Goal: Transaction & Acquisition: Purchase product/service

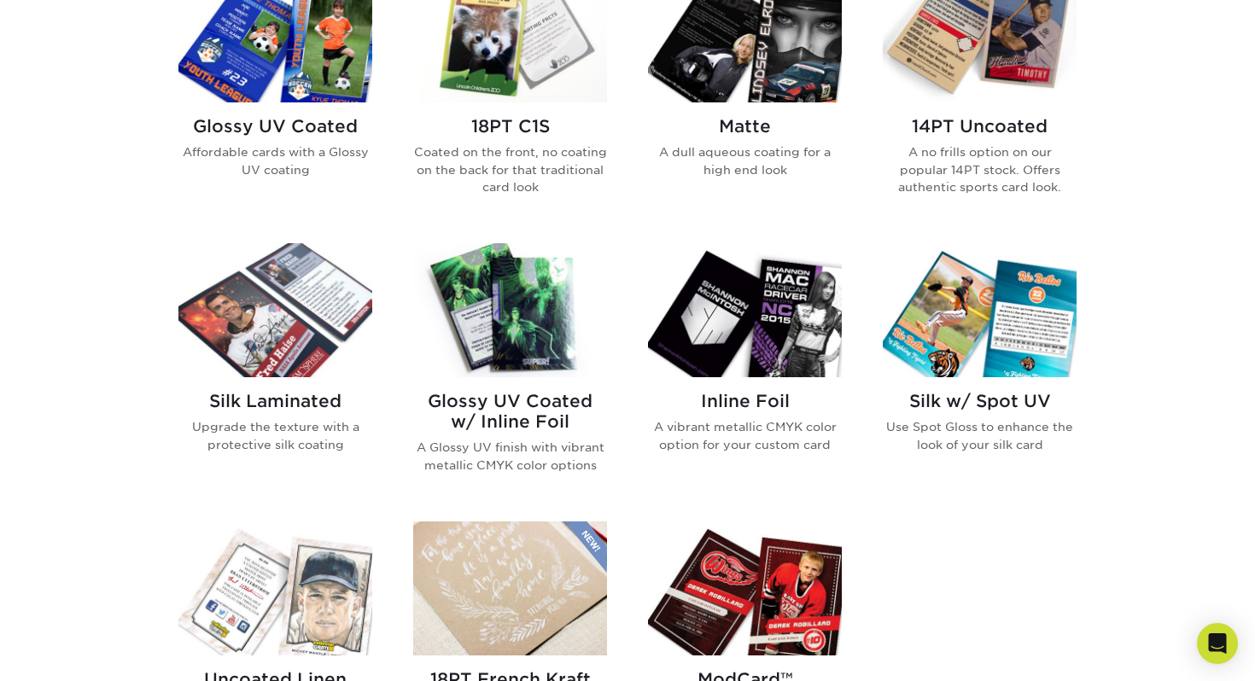
scroll to position [885, 0]
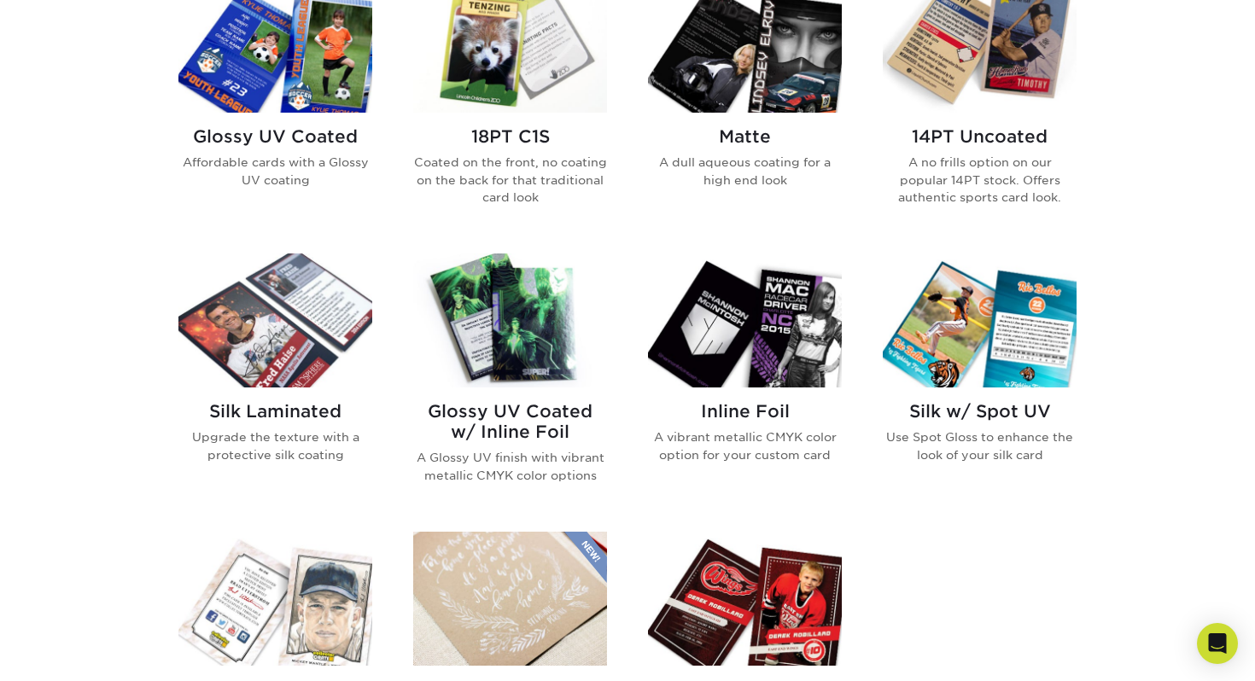
click at [772, 339] on img at bounding box center [745, 321] width 194 height 134
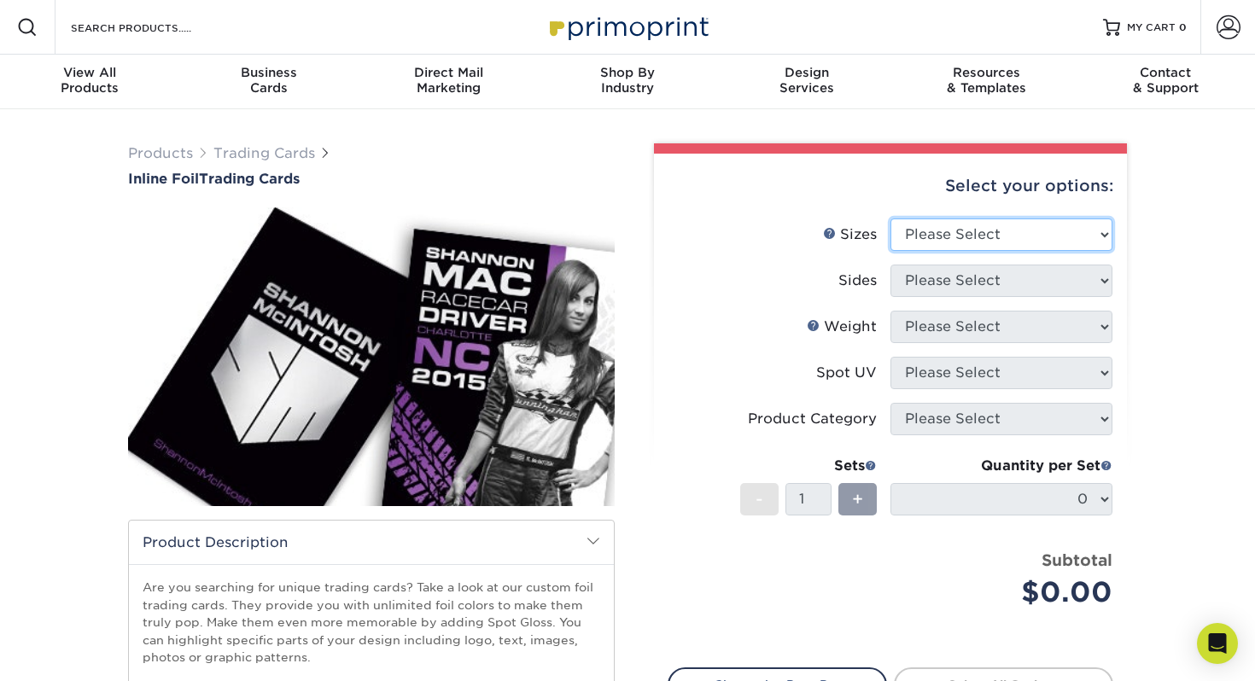
click at [957, 250] on select "Please Select 2.5" x 3.5"" at bounding box center [1002, 235] width 222 height 32
select select "2.50x3.50"
click at [891, 219] on select "Please Select 2.5" x 3.5"" at bounding box center [1002, 235] width 222 height 32
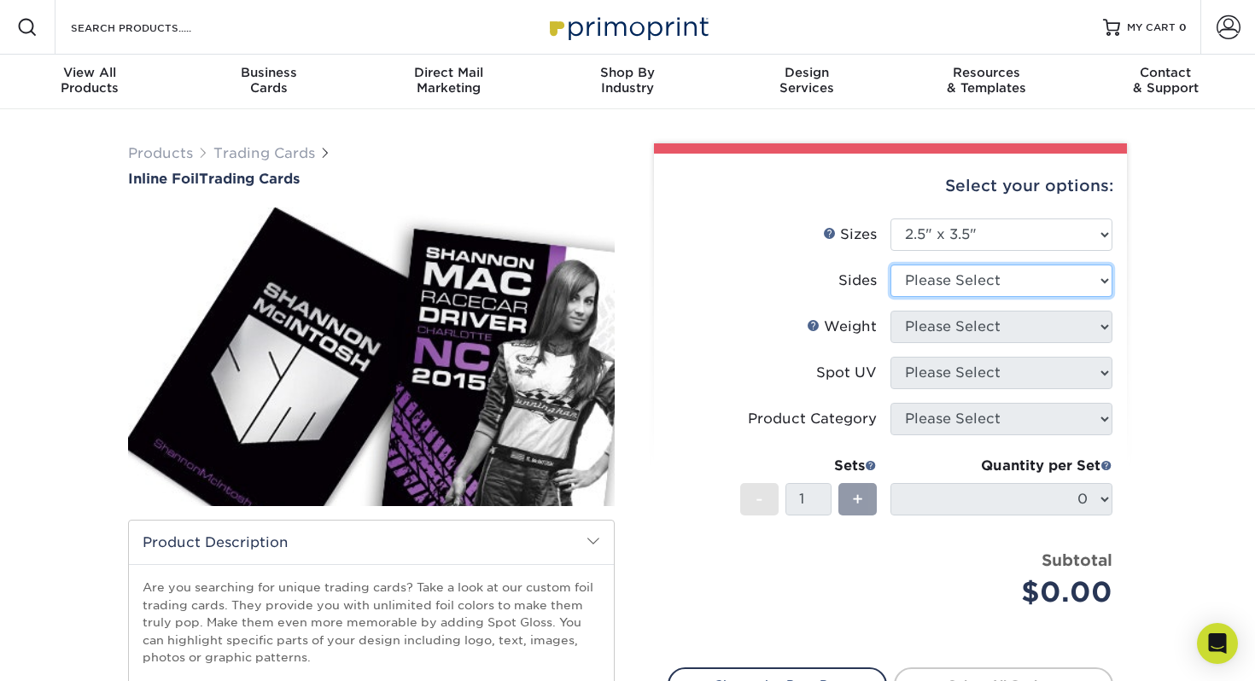
click at [947, 284] on select "Please Select Print Both Sides - Foil Back Only Print Both Sides - Foil Both Si…" at bounding box center [1002, 281] width 222 height 32
select select "e9e9dfb3-fba1-4d60-972c-fd9ca5904d33"
click at [891, 265] on select "Please Select Print Both Sides - Foil Back Only Print Both Sides - Foil Both Si…" at bounding box center [1002, 281] width 222 height 32
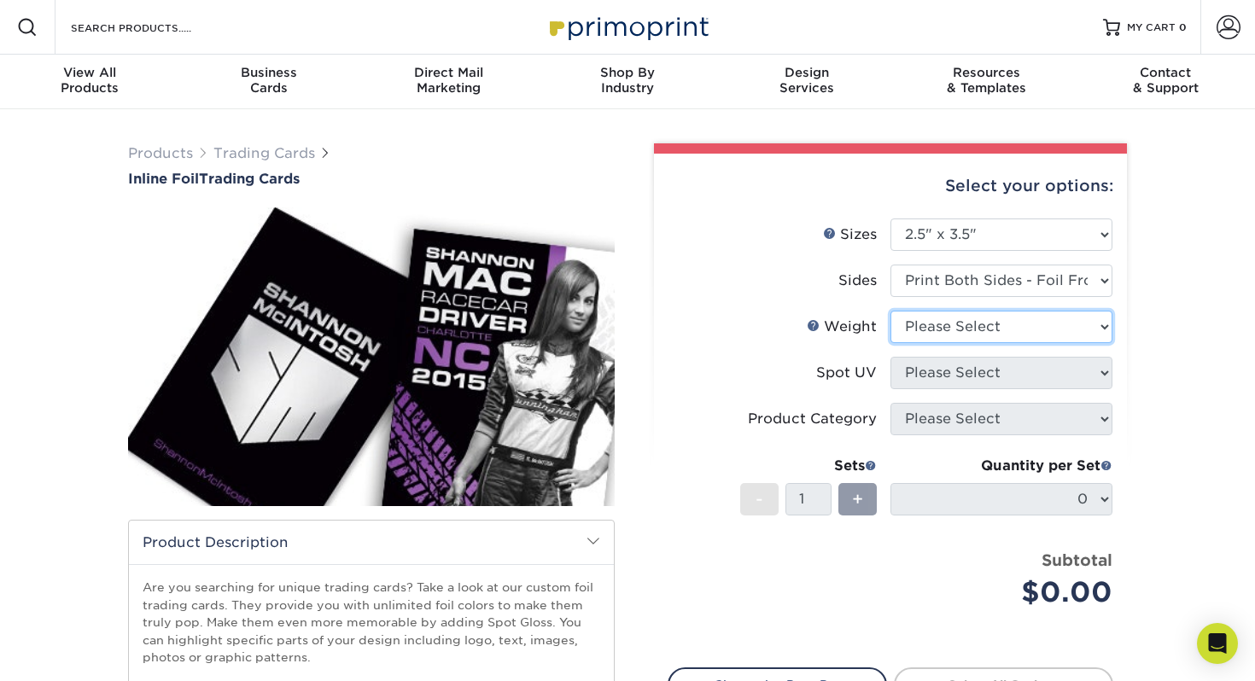
click at [961, 332] on select "Please Select 16PT" at bounding box center [1002, 327] width 222 height 32
select select "16PT"
click at [891, 311] on select "Please Select 16PT" at bounding box center [1002, 327] width 222 height 32
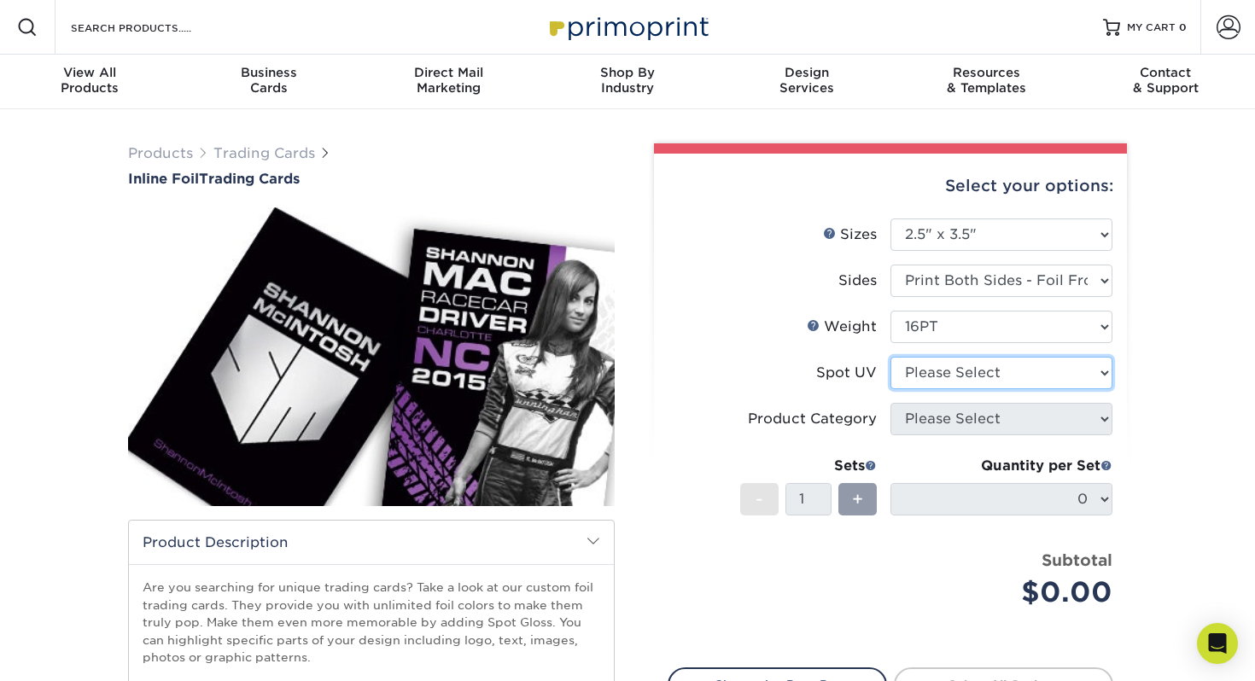
click at [953, 379] on select "Please Select No Spot UV Front and Back (Both Sides) Front Only Back Only" at bounding box center [1002, 373] width 222 height 32
select select "3"
click at [891, 357] on select "Please Select No Spot UV Front and Back (Both Sides) Front Only Back Only" at bounding box center [1002, 373] width 222 height 32
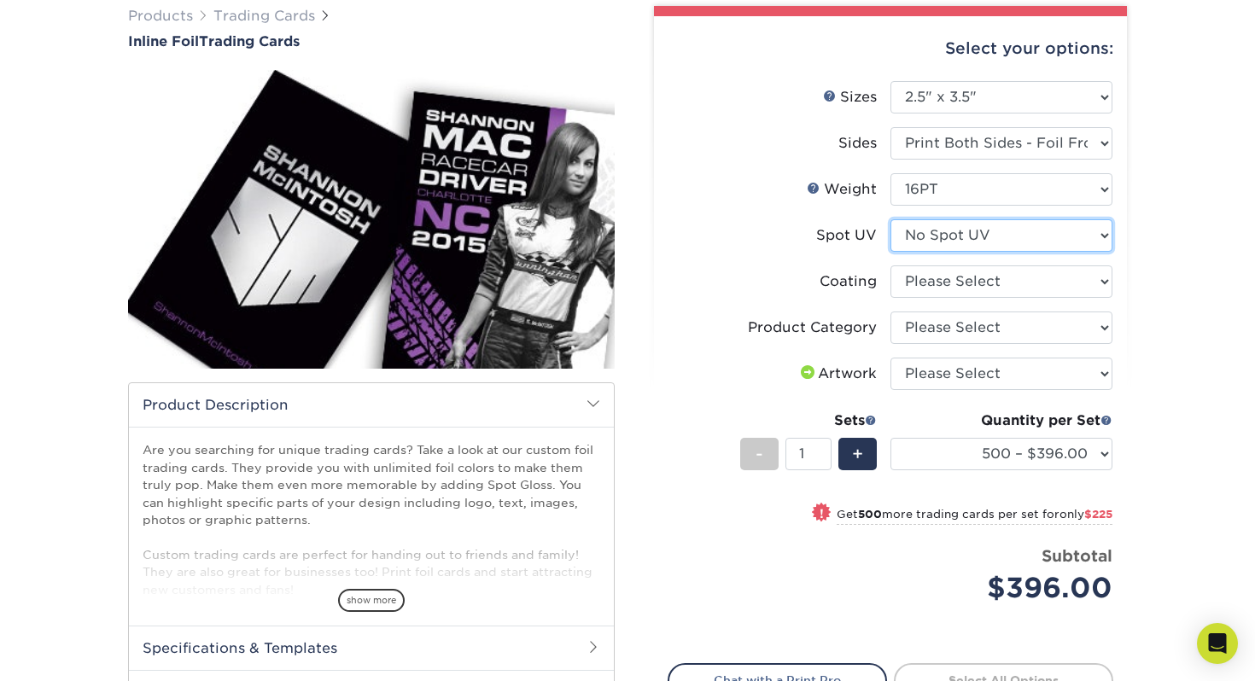
scroll to position [137, 0]
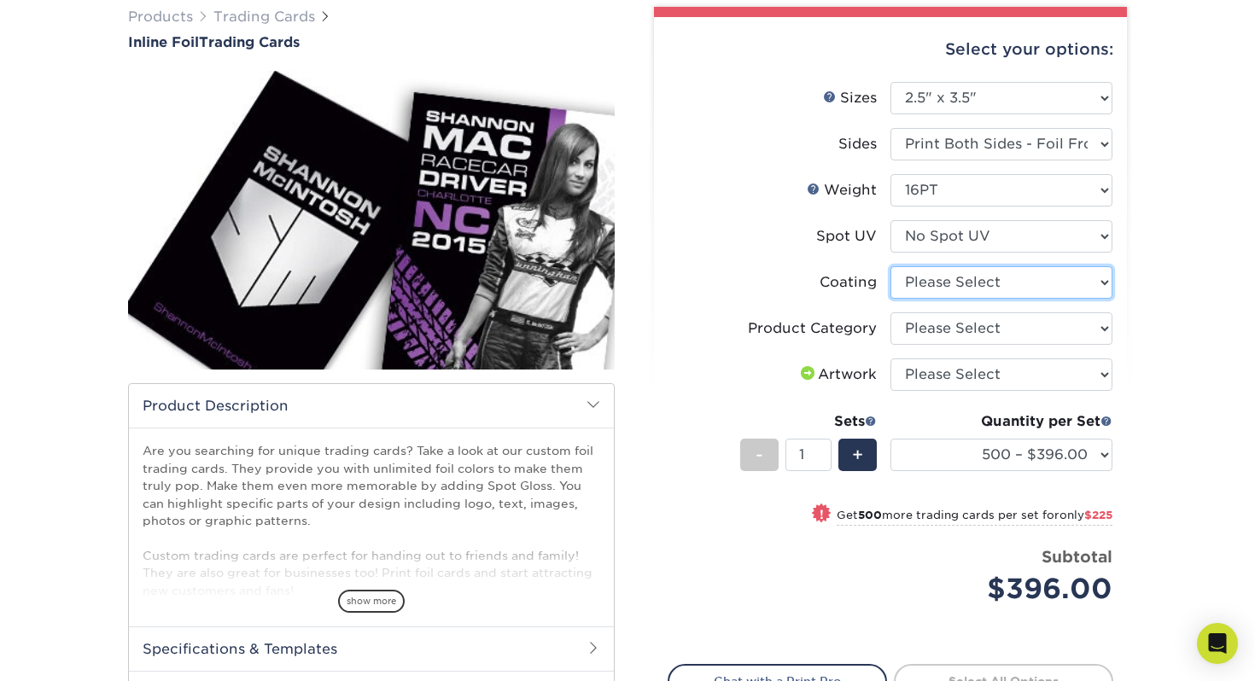
click at [933, 273] on select at bounding box center [1002, 282] width 222 height 32
select select "3e7618de-abca-4bda-9f97-8b9129e913d8"
click at [891, 266] on select at bounding box center [1002, 282] width 222 height 32
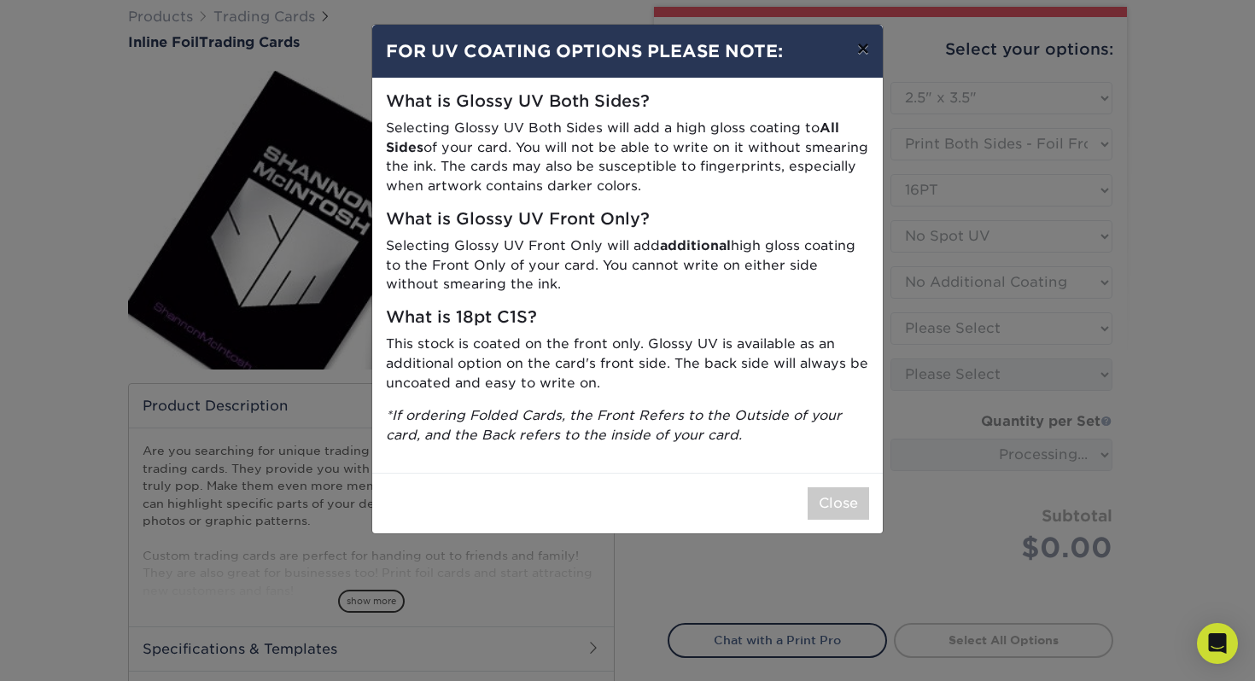
click at [859, 52] on button "×" at bounding box center [863, 49] width 39 height 48
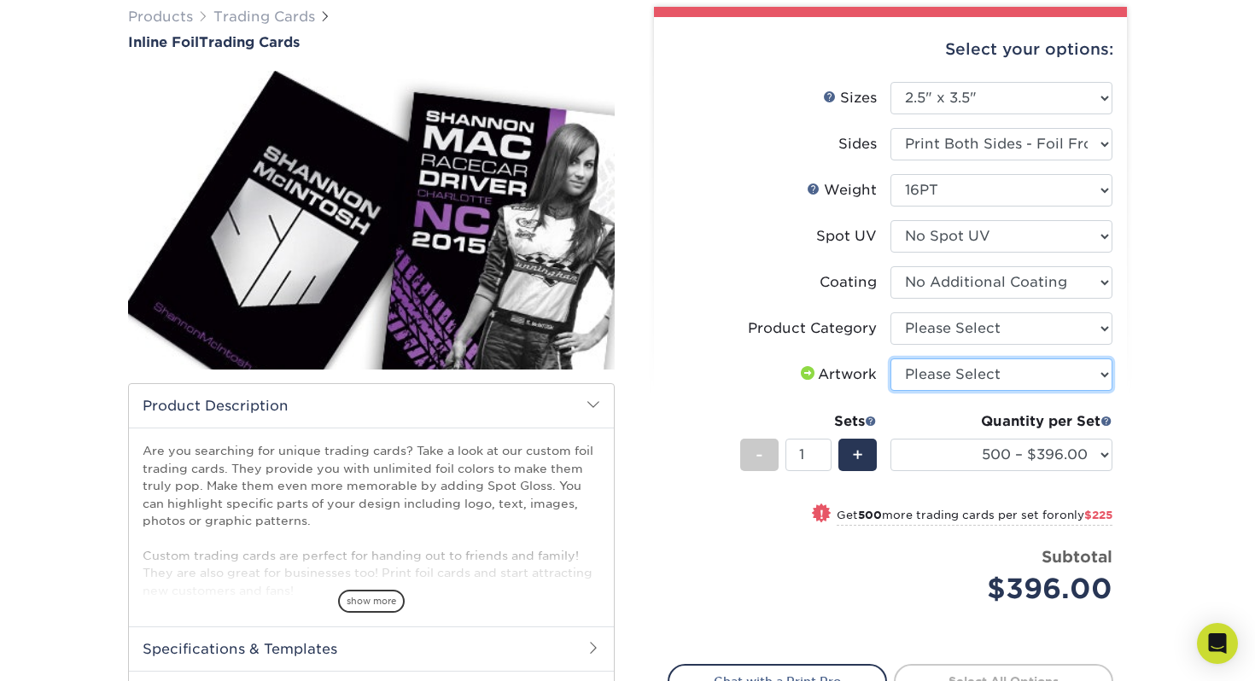
click at [921, 383] on select "Please Select I will upload files I need a design - $100" at bounding box center [1002, 375] width 222 height 32
select select "upload"
click at [891, 359] on select "Please Select I will upload files I need a design - $100" at bounding box center [1002, 375] width 222 height 32
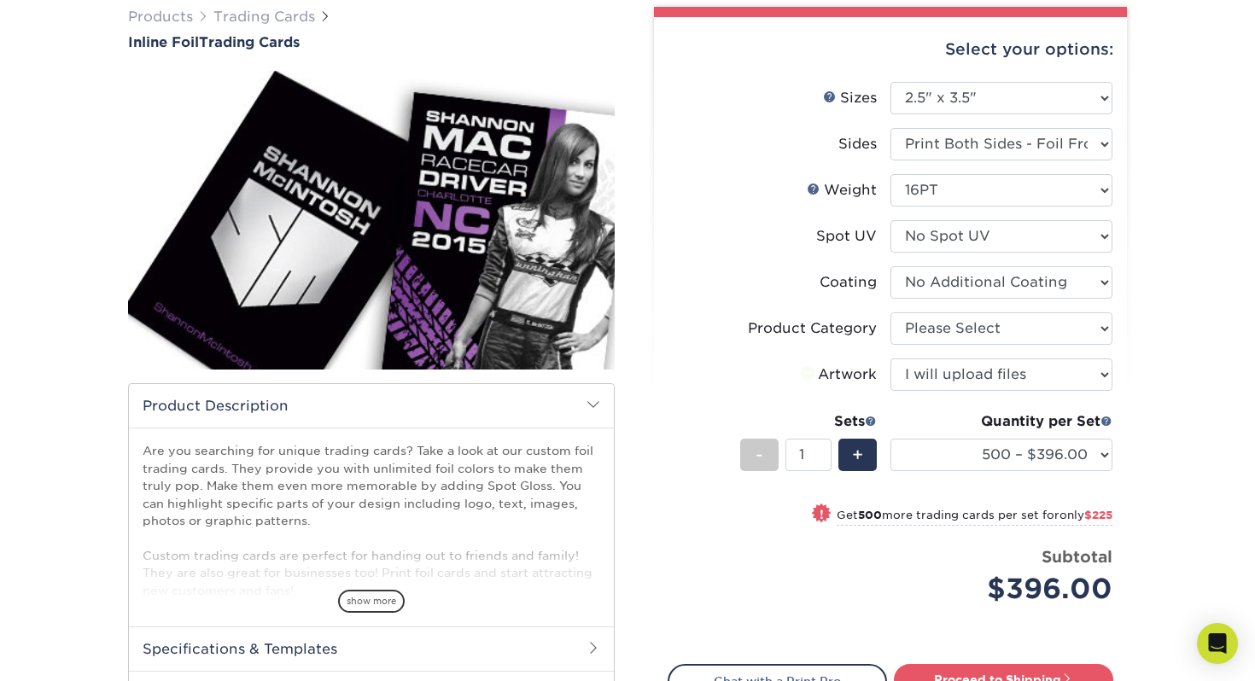
click at [1142, 375] on div "Products Trading Cards Inline Foil Trading Cards show more Templates /" at bounding box center [627, 418] width 1255 height 891
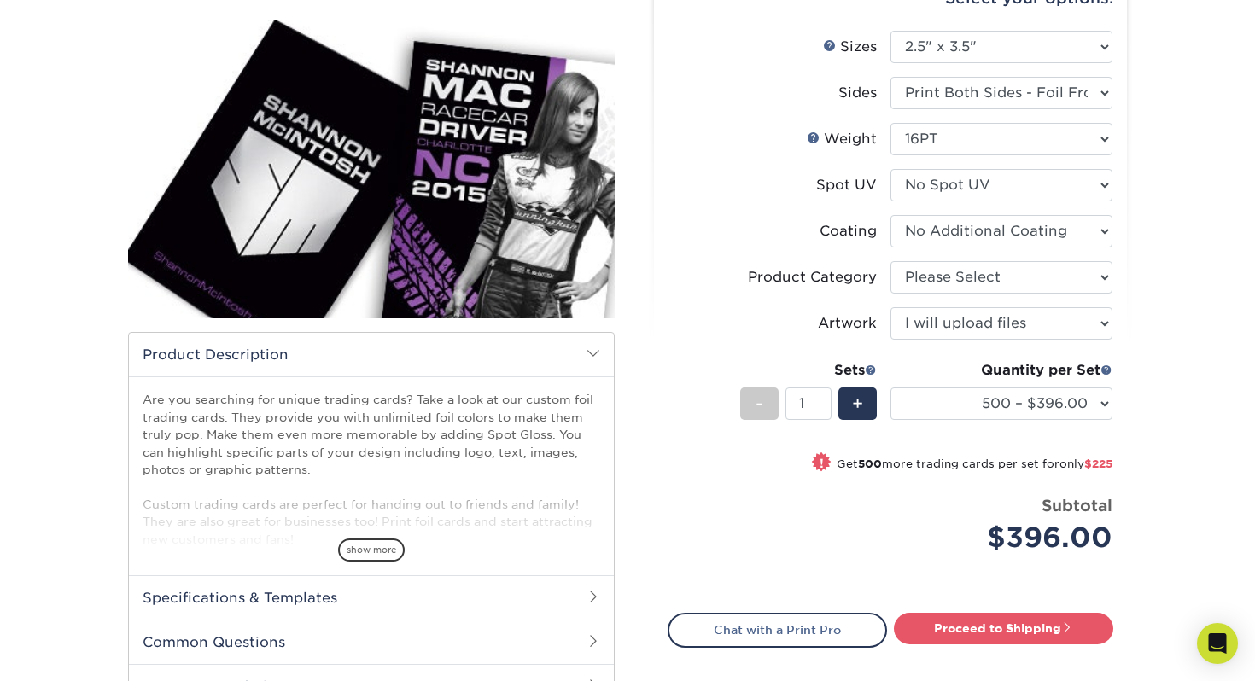
scroll to position [195, 0]
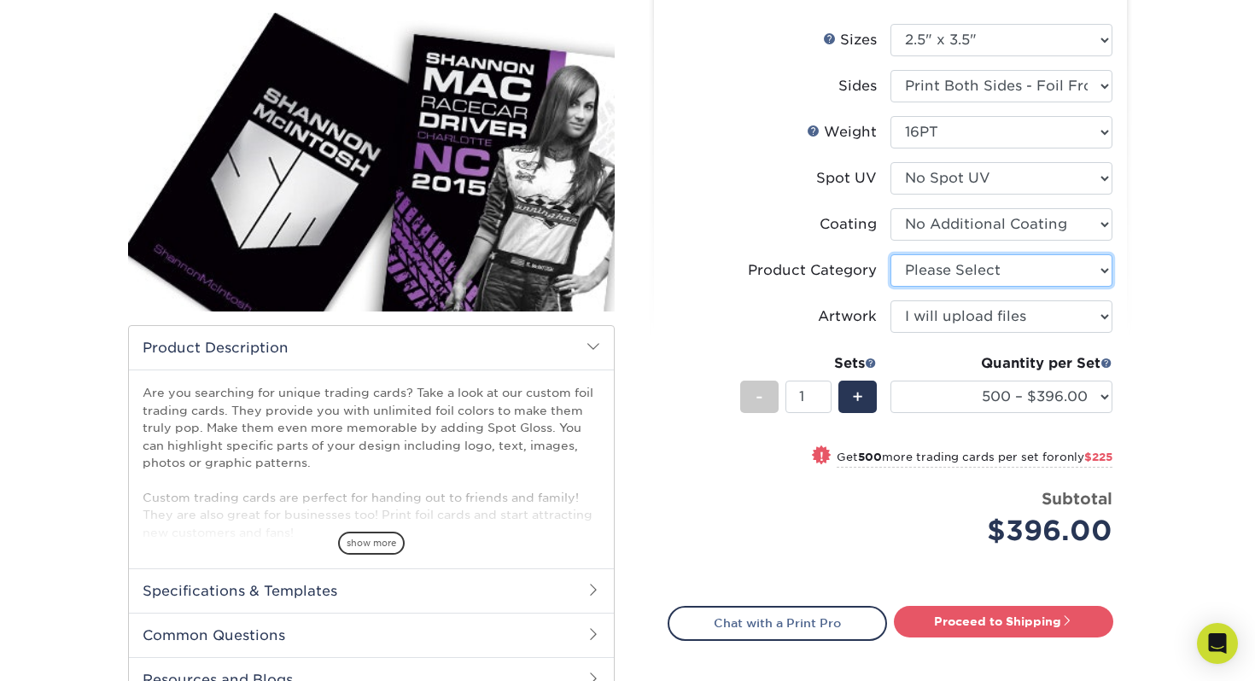
click at [1038, 286] on select "Please Select Trading Cards" at bounding box center [1002, 270] width 222 height 32
select select "c2f9bce9-36c2-409d-b101-c29d9d031e18"
click at [891, 254] on select "Please Select Trading Cards" at bounding box center [1002, 270] width 222 height 32
click at [705, 351] on li "Sets - 1 + Quantity per Set 500 – $396.00 1000 – $621.00 2500 – $896.00 5000 – …" at bounding box center [891, 397] width 444 height 100
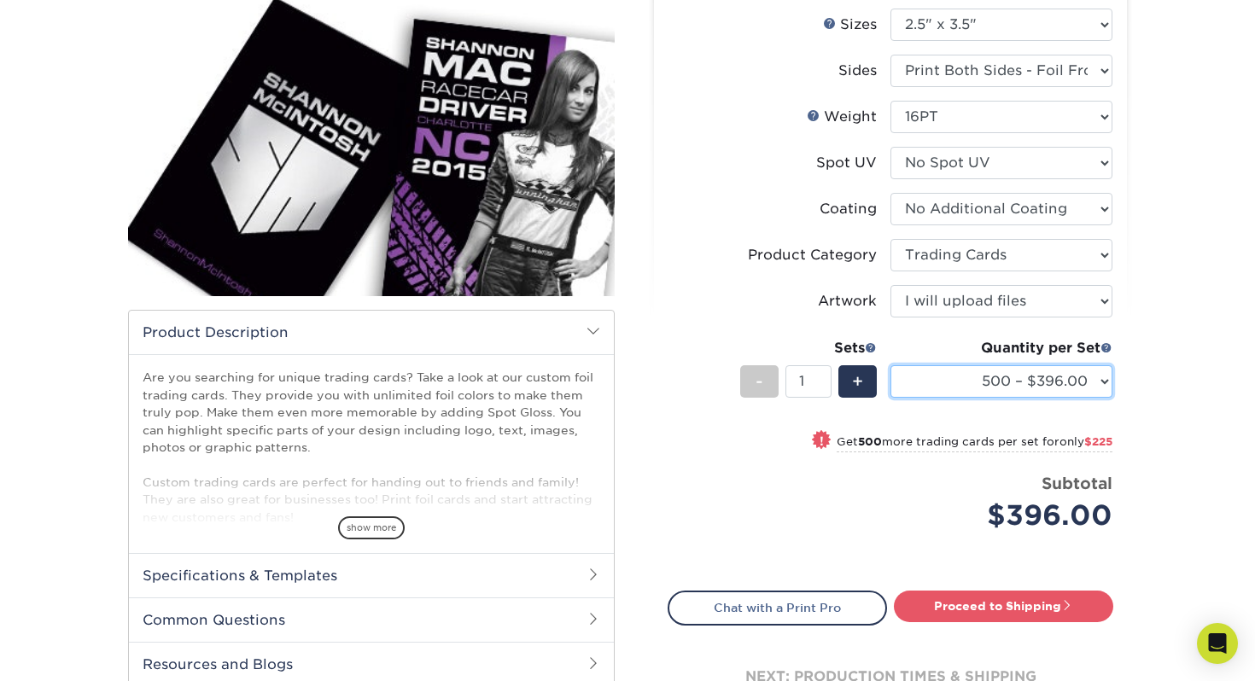
click at [979, 381] on select "500 – $396.00 1000 – $621.00 2500 – $896.00 5000 – $1262.00" at bounding box center [1002, 381] width 222 height 32
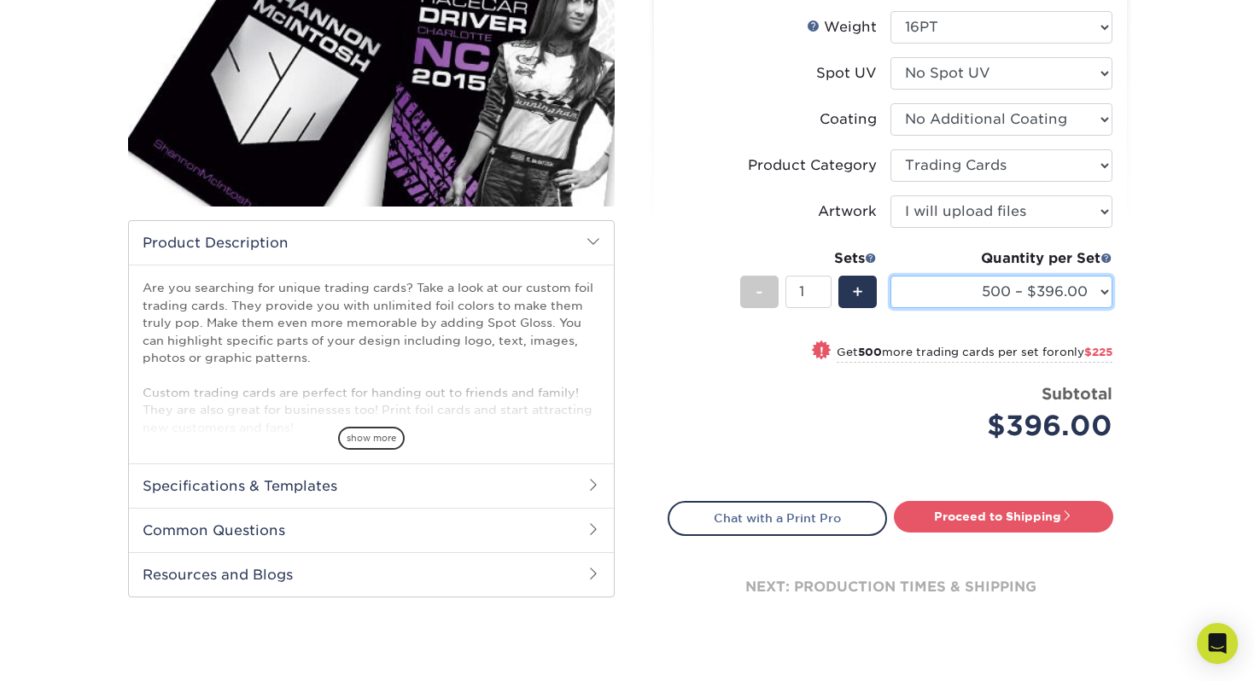
scroll to position [289, 0]
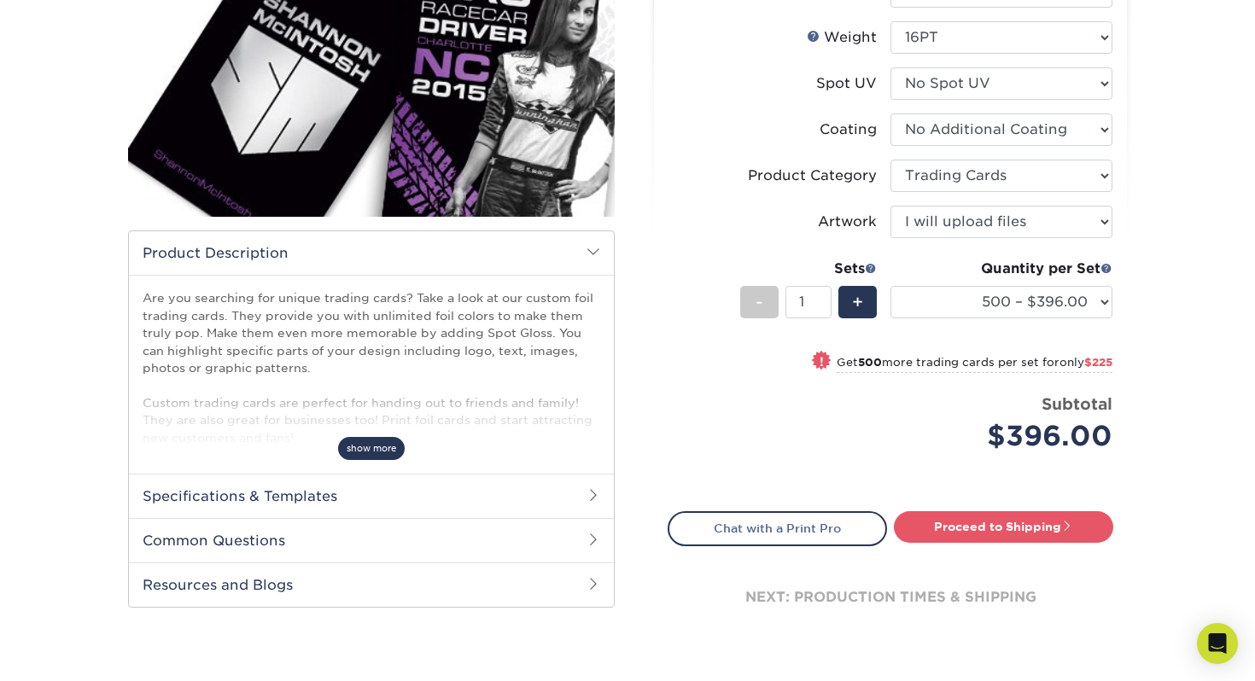
click at [362, 458] on span "show more" at bounding box center [371, 448] width 67 height 23
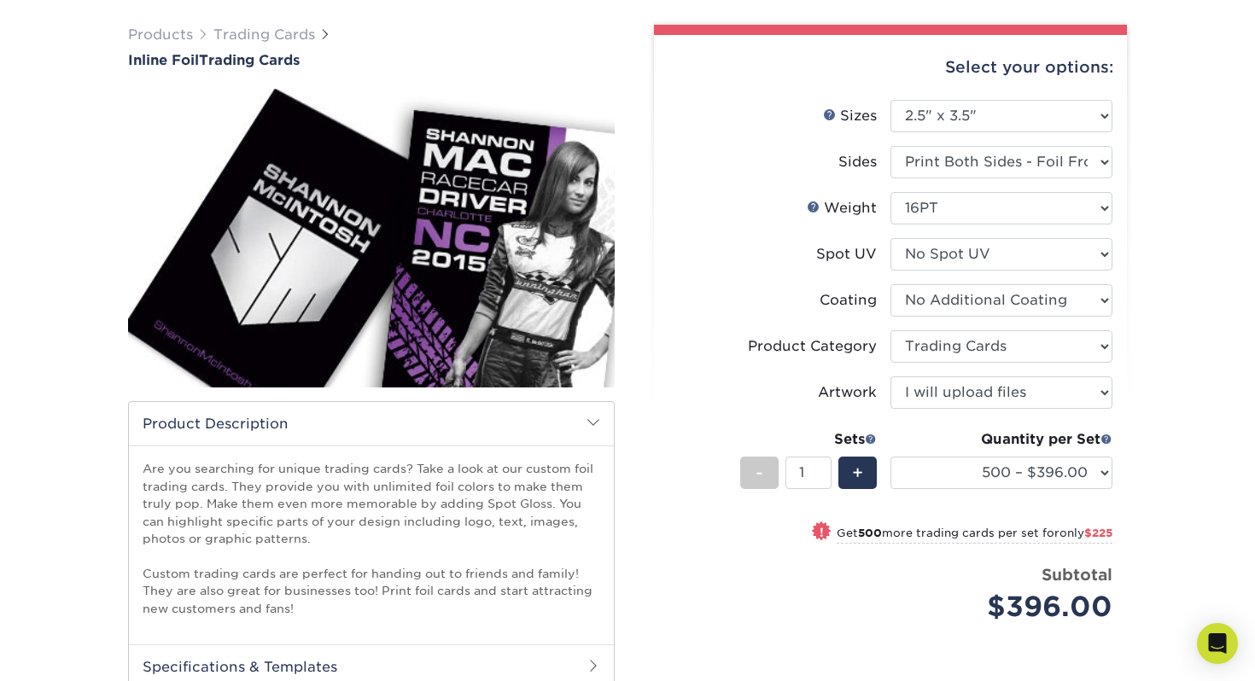
scroll to position [0, 0]
